Goal: Transaction & Acquisition: Purchase product/service

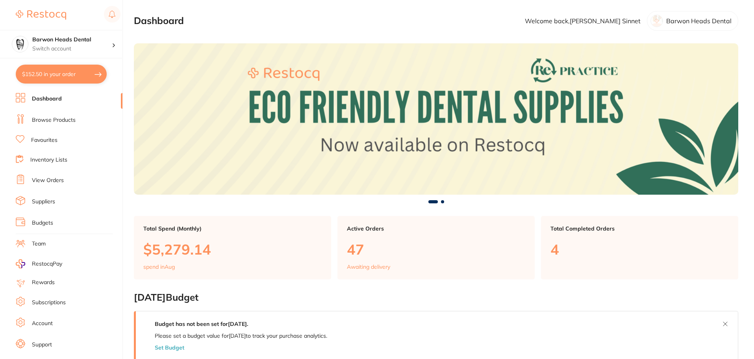
click at [63, 78] on button "$152.50 in your order" at bounding box center [61, 74] width 91 height 19
checkbox input "true"
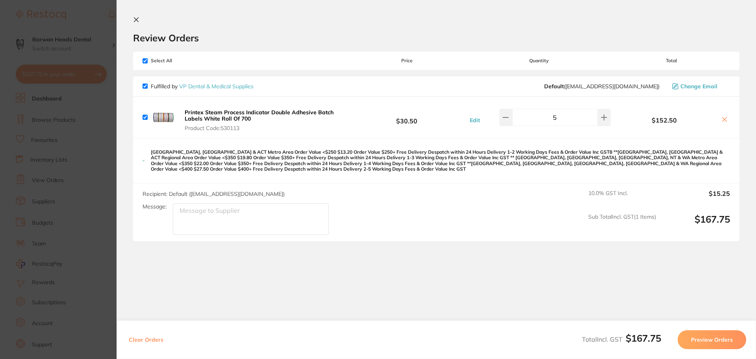
click at [137, 22] on icon at bounding box center [136, 20] width 6 height 6
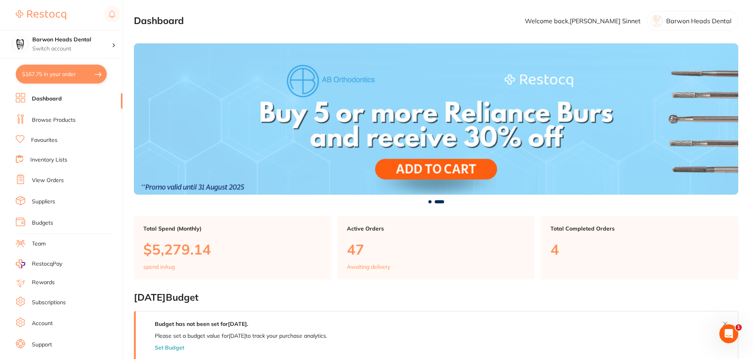
click at [43, 124] on li "Browse Products" at bounding box center [69, 120] width 107 height 12
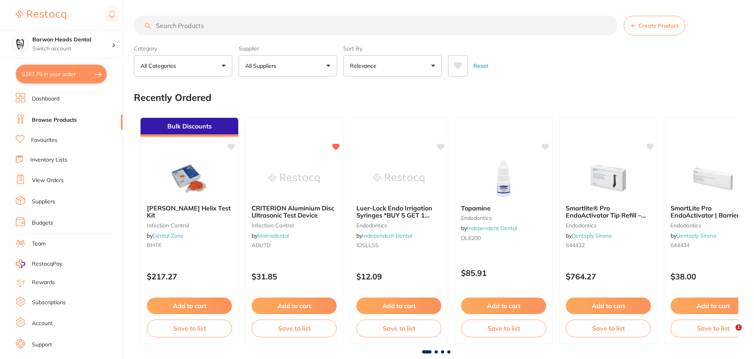
click at [201, 24] on input "search" at bounding box center [376, 26] width 484 height 20
type input "dm10-009"
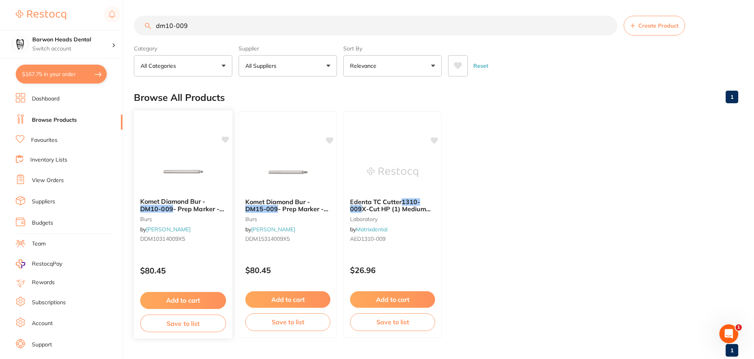
click at [195, 299] on button "Add to cart" at bounding box center [183, 300] width 86 height 17
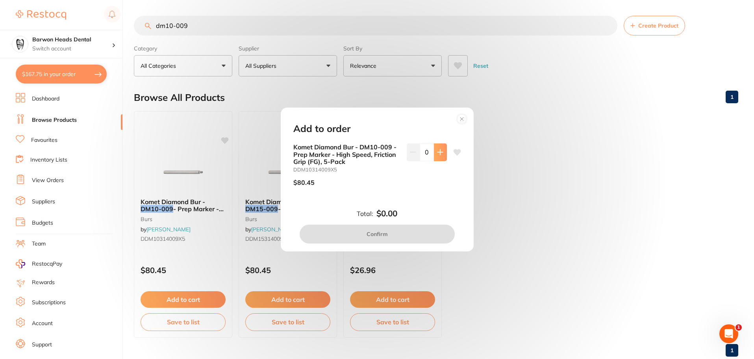
click at [434, 158] on button at bounding box center [440, 151] width 13 height 17
type input "1"
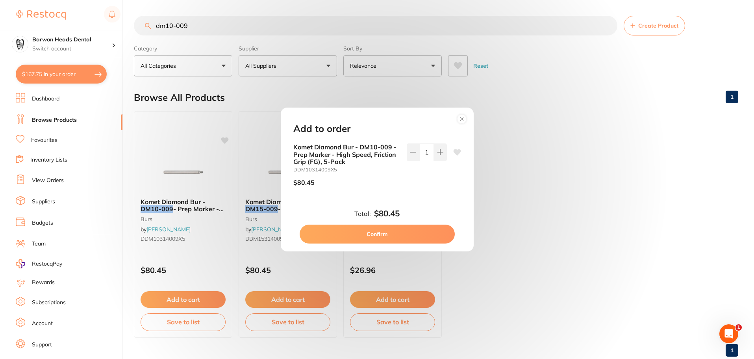
click at [455, 150] on icon at bounding box center [456, 152] width 7 height 6
click at [414, 227] on button "Confirm" at bounding box center [377, 234] width 155 height 19
checkbox input "false"
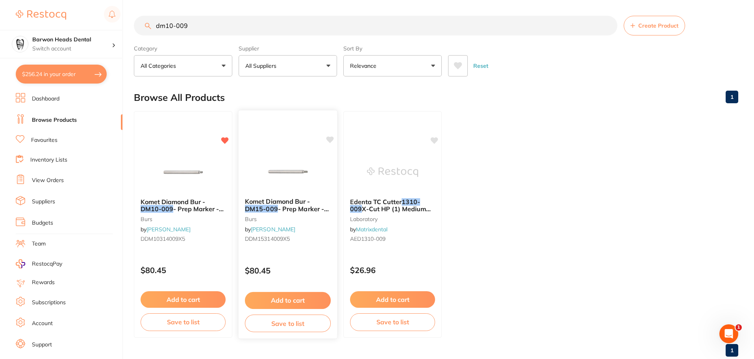
click at [298, 306] on button "Add to cart" at bounding box center [288, 300] width 86 height 17
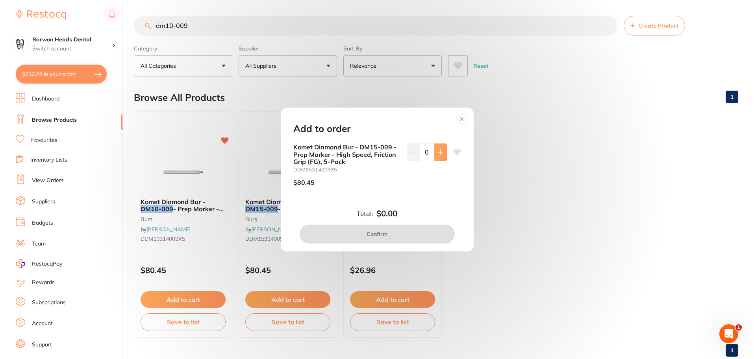
click at [441, 150] on icon at bounding box center [440, 152] width 6 height 6
type input "1"
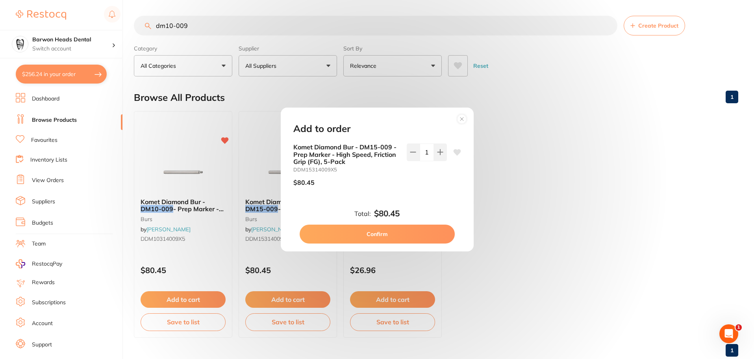
drag, startPoint x: 462, startPoint y: 150, endPoint x: 457, endPoint y: 153, distance: 5.7
click at [460, 152] on div "Komet Diamond Bur - DM15-009 - Prep Marker - High Speed, Friction Grip (FG), 5-…" at bounding box center [377, 173] width 187 height 61
click at [457, 154] on icon at bounding box center [456, 152] width 7 height 6
click at [421, 237] on button "Confirm" at bounding box center [377, 234] width 155 height 19
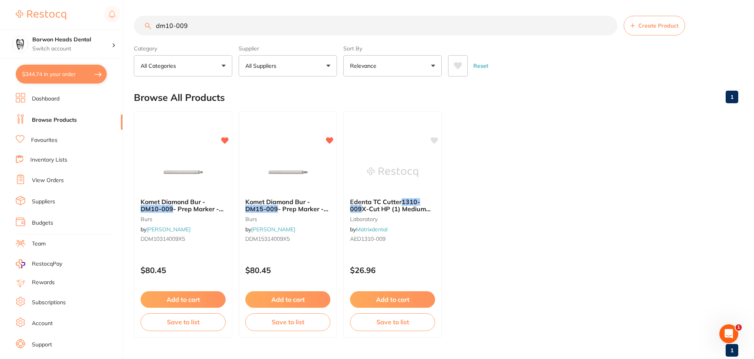
click at [572, 140] on ul "Komet Diamond Bur - DM10-009 - Prep Marker - High Speed, Friction Grip (FG), 5-…" at bounding box center [436, 224] width 605 height 227
click at [427, 217] on small "laboratory" at bounding box center [393, 218] width 86 height 6
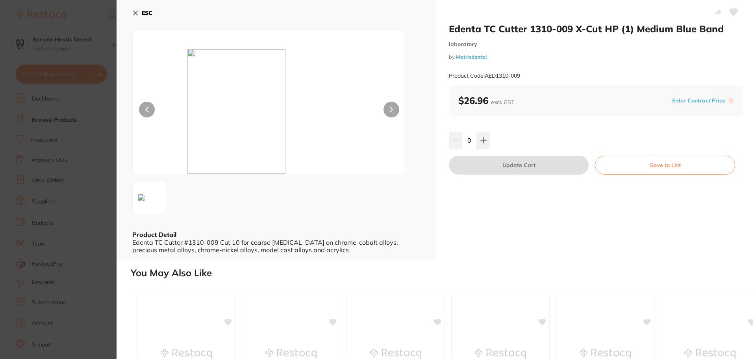
click at [234, 96] on img at bounding box center [270, 111] width 164 height 124
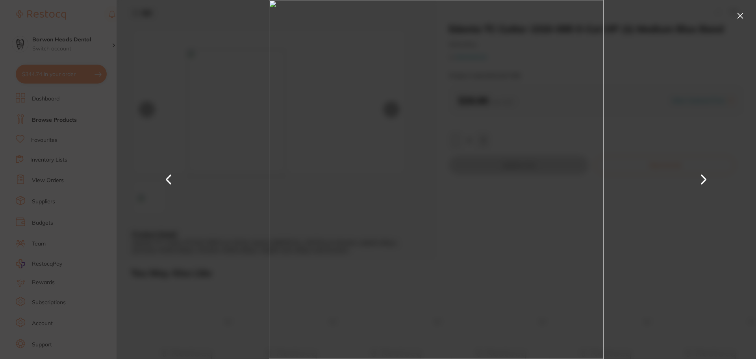
click at [735, 17] on button at bounding box center [740, 15] width 13 height 13
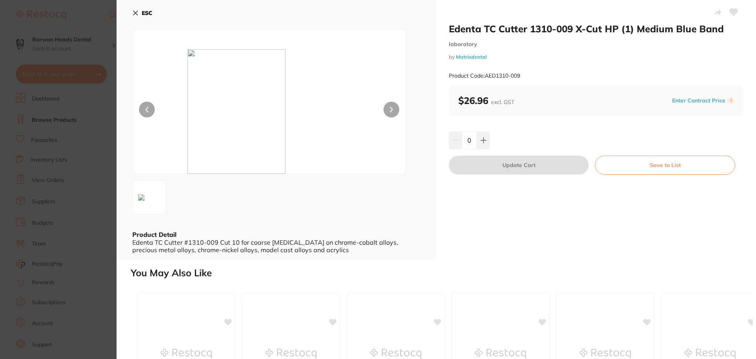
click at [573, 30] on h2 "Edenta TC Cutter 1310-009 X-Cut HP (1) Medium Blue Band" at bounding box center [596, 29] width 295 height 12
drag, startPoint x: 621, startPoint y: 26, endPoint x: 665, endPoint y: 26, distance: 43.3
click at [638, 26] on h2 "Edenta TC Cutter 1310-009 X-Cut HP (1) Medium Blue Band" at bounding box center [596, 29] width 295 height 12
drag, startPoint x: 745, startPoint y: 26, endPoint x: 726, endPoint y: 26, distance: 19.3
click at [726, 26] on div "Edenta TC Cutter 1310-009 X-Cut HP (1) Medium Blue Band laboratory by Matrixden…" at bounding box center [596, 130] width 320 height 260
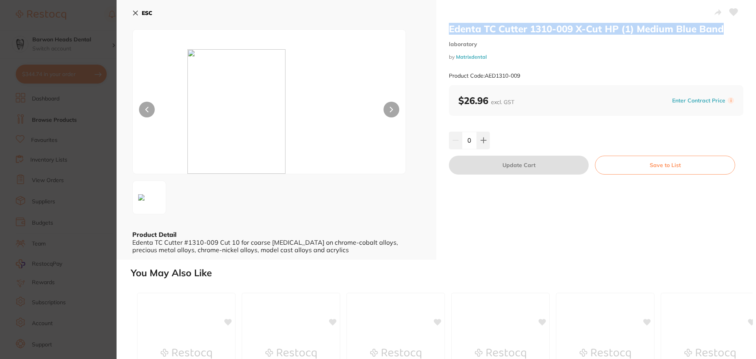
drag, startPoint x: 724, startPoint y: 28, endPoint x: 446, endPoint y: 32, distance: 278.5
click at [447, 32] on div "Edenta TC Cutter 1310-009 X-Cut HP (1) Medium Blue Band laboratory by Matrixden…" at bounding box center [596, 130] width 320 height 260
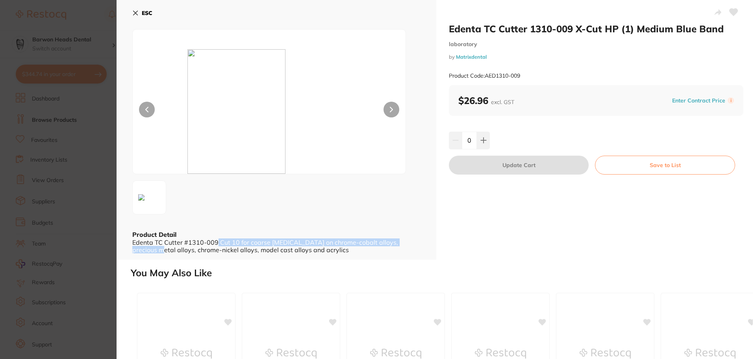
scroll to position [0, 0]
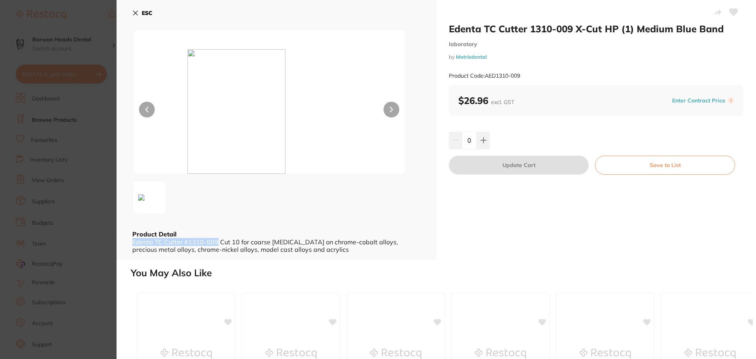
drag, startPoint x: 215, startPoint y: 242, endPoint x: 132, endPoint y: 241, distance: 82.7
click at [132, 241] on div "Edenta TC Cutter #1310-009 Cut 10 for coarse [MEDICAL_DATA] on chrome-cobalt al…" at bounding box center [276, 245] width 288 height 15
copy div "Edenta TC Cutter #1310-009"
click at [135, 14] on icon at bounding box center [136, 13] width 4 height 4
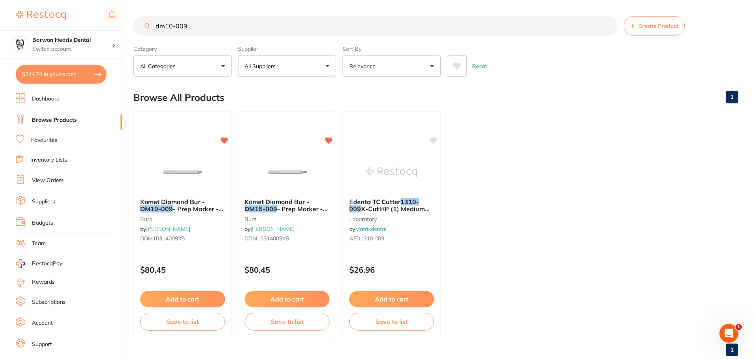
scroll to position [3, 0]
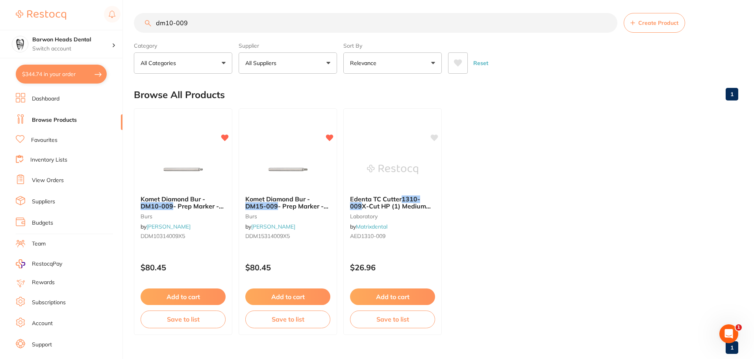
click at [52, 72] on button "$344.74 in your order" at bounding box center [61, 74] width 91 height 19
checkbox input "true"
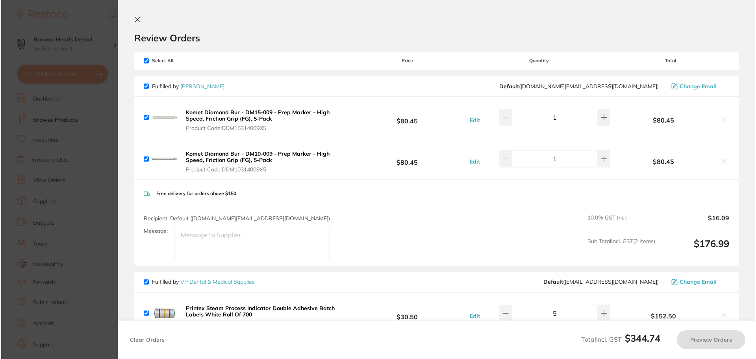
scroll to position [0, 0]
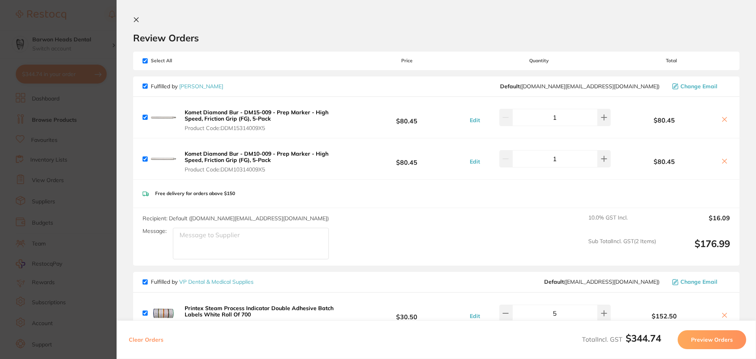
click at [722, 122] on icon at bounding box center [725, 119] width 6 height 6
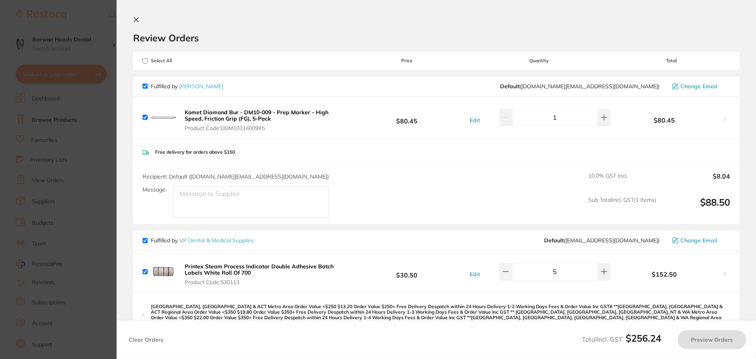
checkbox input "true"
click at [383, 20] on div "Review Orders" at bounding box center [436, 30] width 607 height 27
click at [134, 19] on icon at bounding box center [136, 20] width 6 height 6
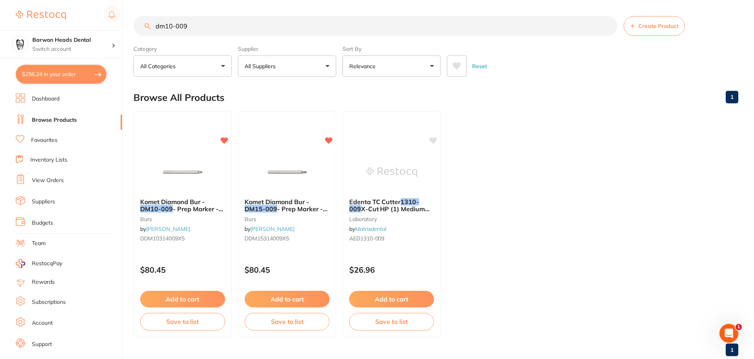
scroll to position [3, 0]
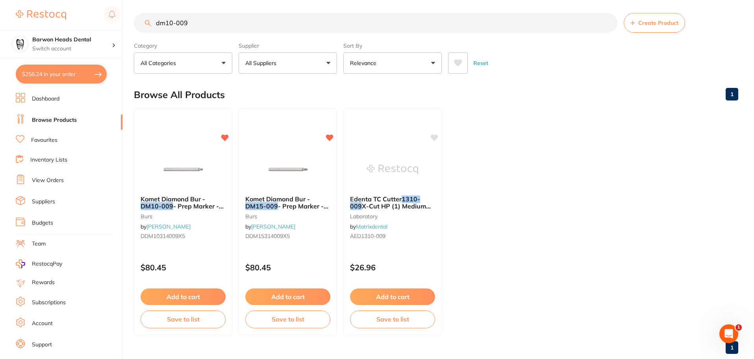
click at [543, 212] on ul "Komet Diamond Bur - DM10-009 - Prep Marker - High Speed, Friction Grip (FG), 5-…" at bounding box center [436, 221] width 605 height 227
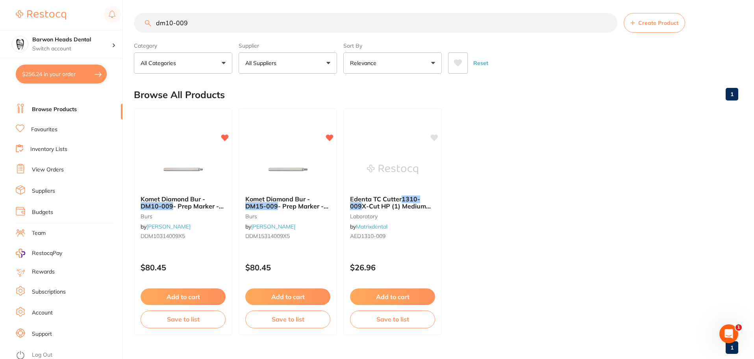
scroll to position [13, 0]
click at [171, 203] on em "DM10-009" at bounding box center [156, 206] width 33 height 8
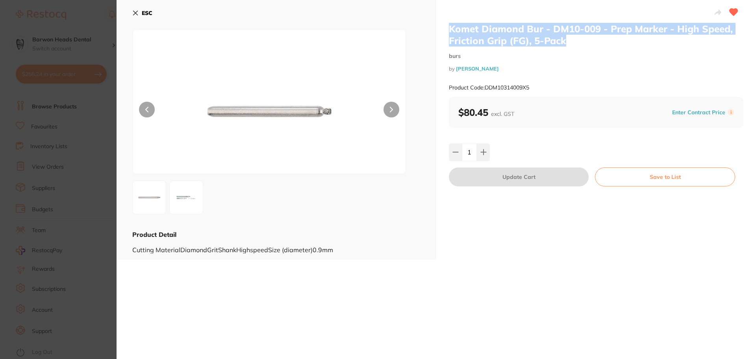
drag, startPoint x: 563, startPoint y: 41, endPoint x: 443, endPoint y: 32, distance: 120.5
click at [443, 32] on div "Komet Diamond Bur - DM10-009 - Prep Marker - High Speed, Friction Grip (FG), 5-…" at bounding box center [596, 130] width 320 height 260
copy h2 "Komet Diamond Bur - DM10-009 - Prep Marker - High Speed, Friction Grip (FG), 5-…"
click at [137, 13] on icon at bounding box center [135, 13] width 6 height 6
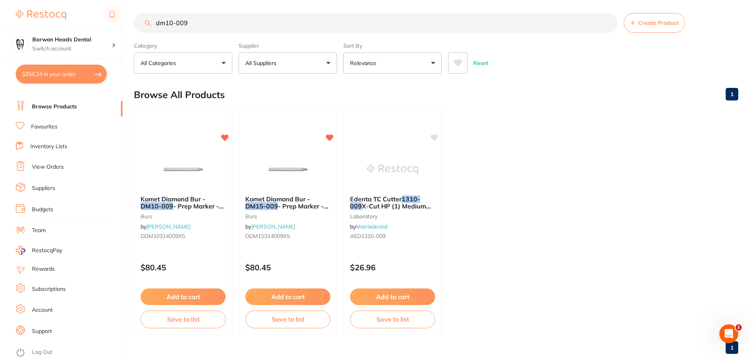
scroll to position [0, 0]
drag, startPoint x: 208, startPoint y: 28, endPoint x: 59, endPoint y: 28, distance: 148.1
click at [59, 28] on div "$256.24 Barwon Heads Dental Switch account Barwon Heads Dental Queenscliff Fami…" at bounding box center [377, 176] width 754 height 359
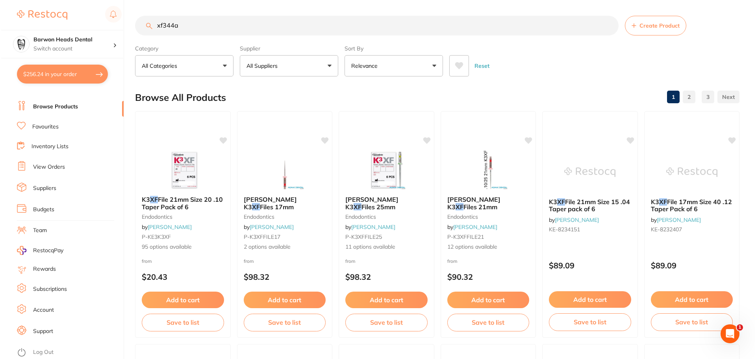
scroll to position [0, 0]
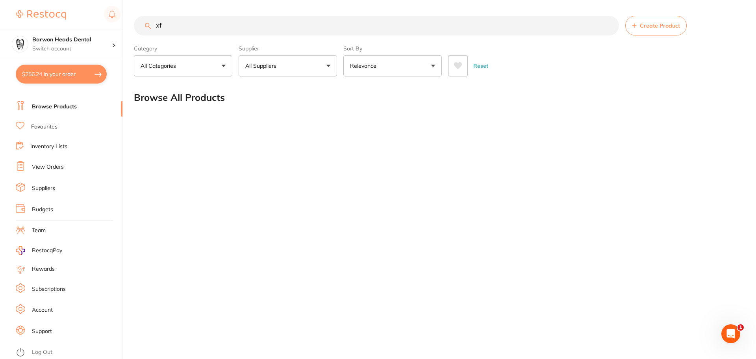
type input "x"
